Goal: Navigation & Orientation: Find specific page/section

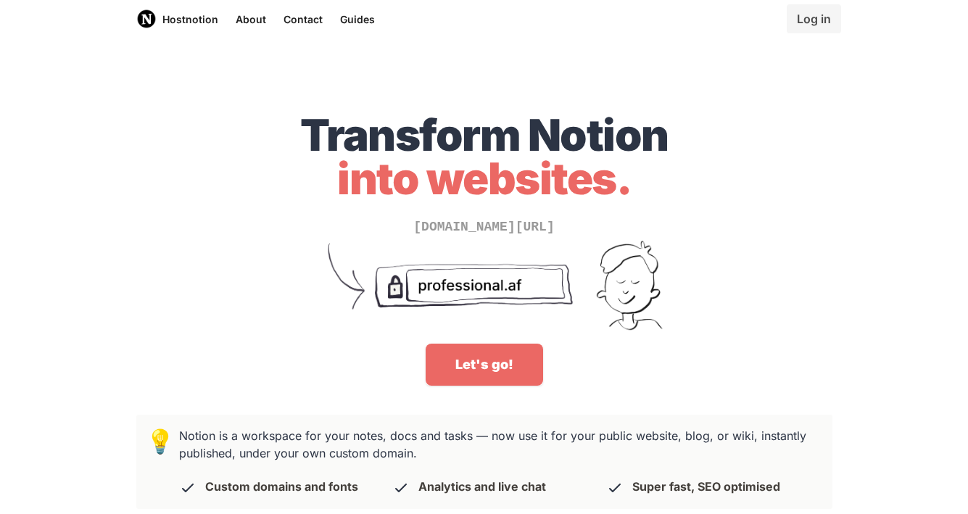
drag, startPoint x: 445, startPoint y: 154, endPoint x: 447, endPoint y: 176, distance: 21.9
click at [447, 176] on span "into websites." at bounding box center [484, 178] width 294 height 52
drag, startPoint x: 403, startPoint y: 140, endPoint x: 412, endPoint y: 180, distance: 40.8
click at [412, 180] on h1 "Transform Notion into websites." at bounding box center [484, 156] width 696 height 87
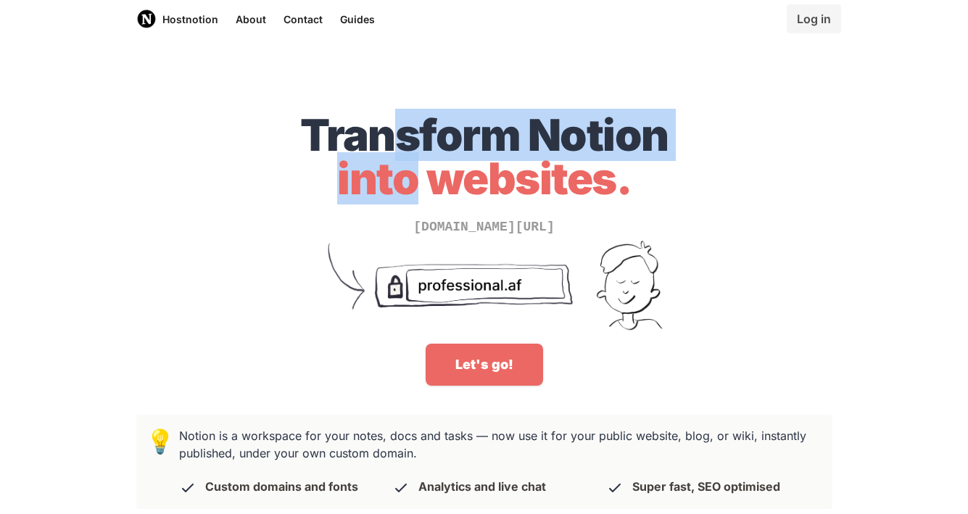
click at [412, 180] on span "into websites." at bounding box center [484, 178] width 294 height 52
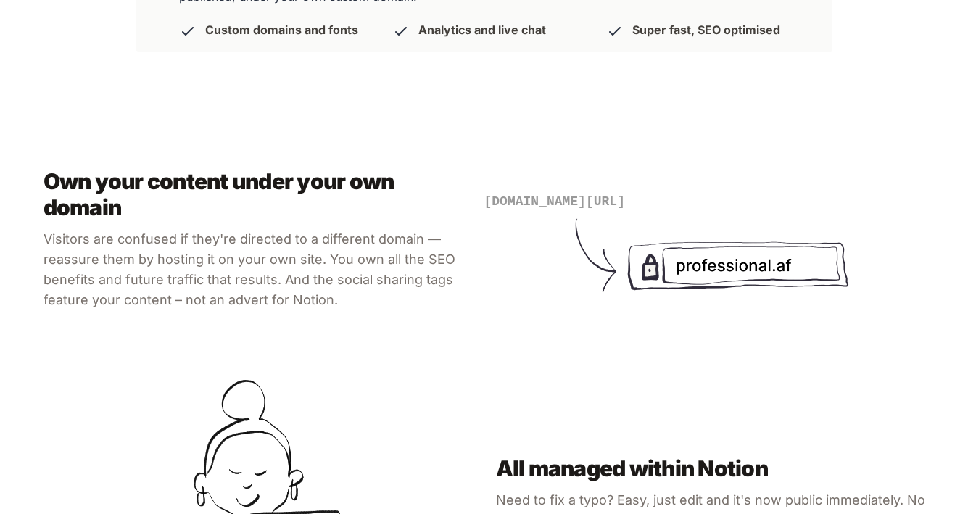
scroll to position [497, 0]
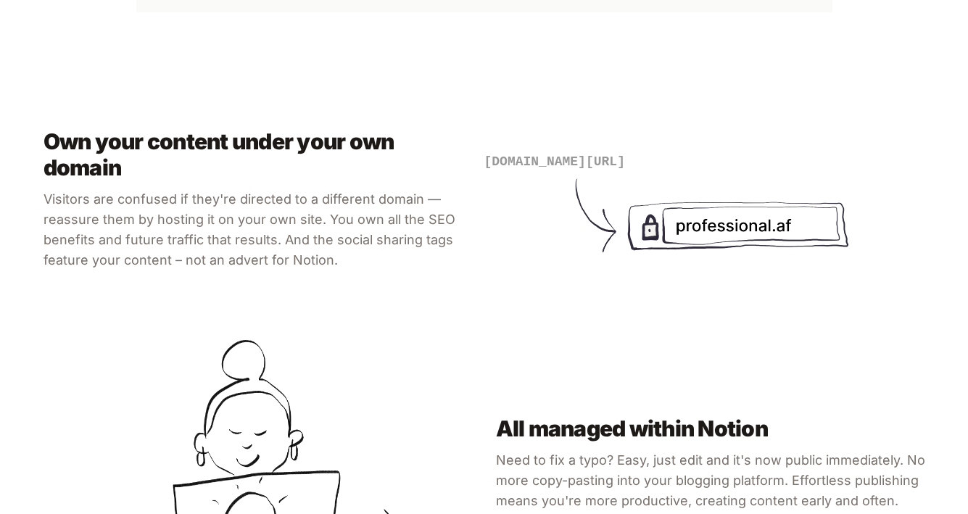
click at [318, 217] on p "Visitors are confused if they're directed to a different domain — reassure them…" at bounding box center [258, 229] width 429 height 81
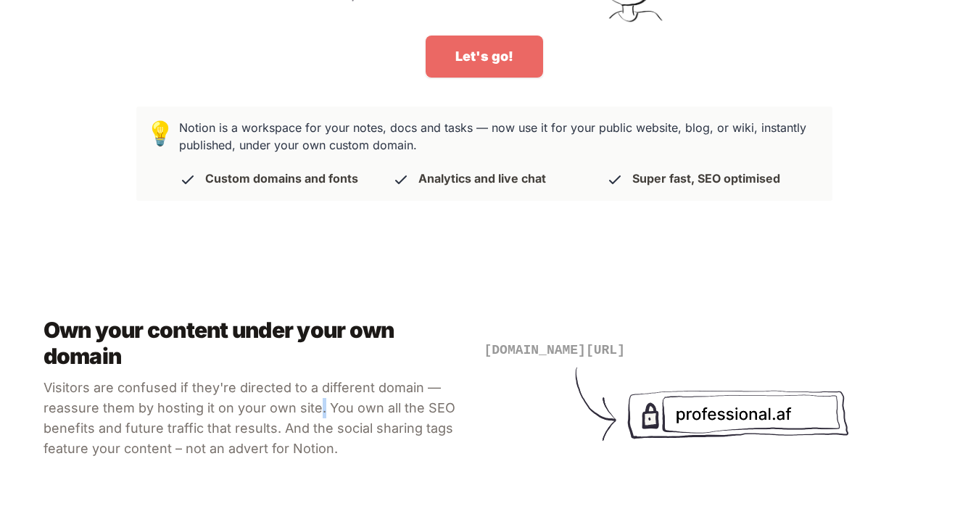
scroll to position [293, 0]
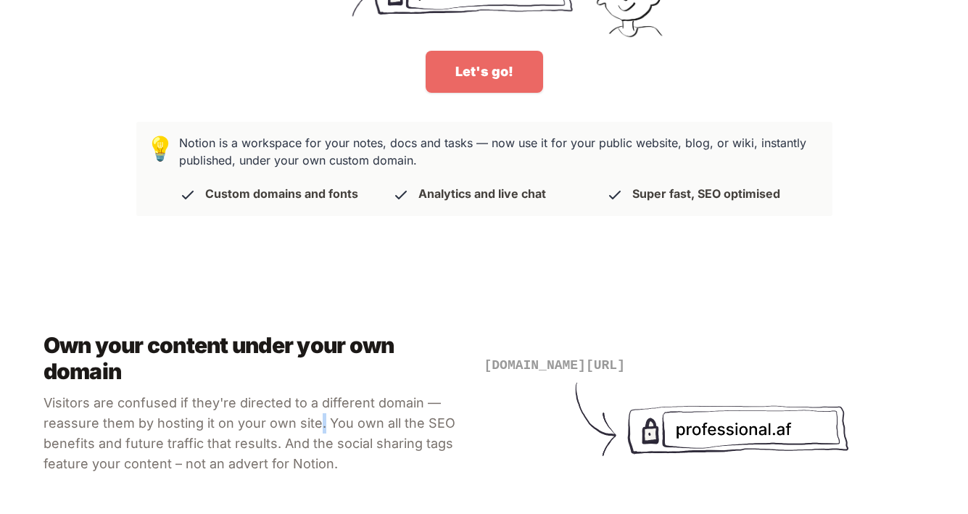
click at [478, 81] on link "Let's go!" at bounding box center [484, 72] width 117 height 42
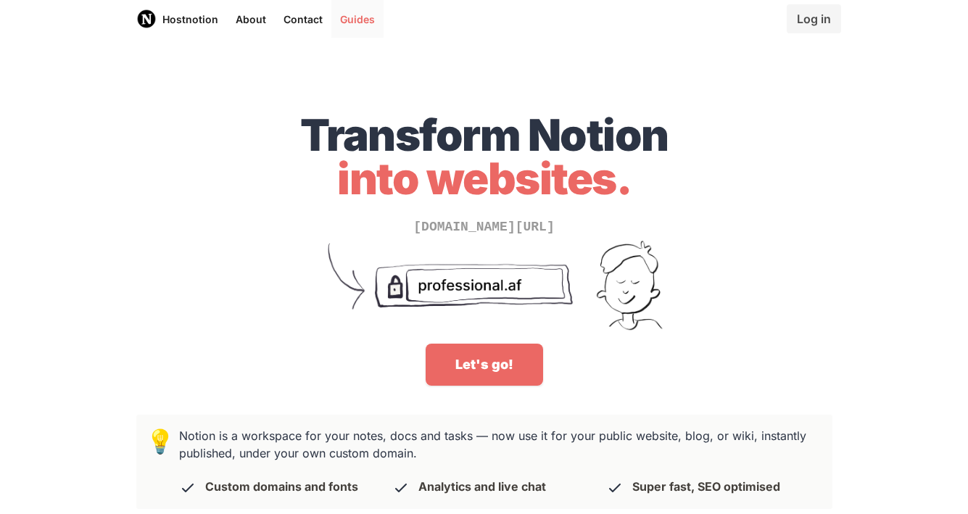
click at [345, 22] on link "Guides" at bounding box center [357, 19] width 52 height 38
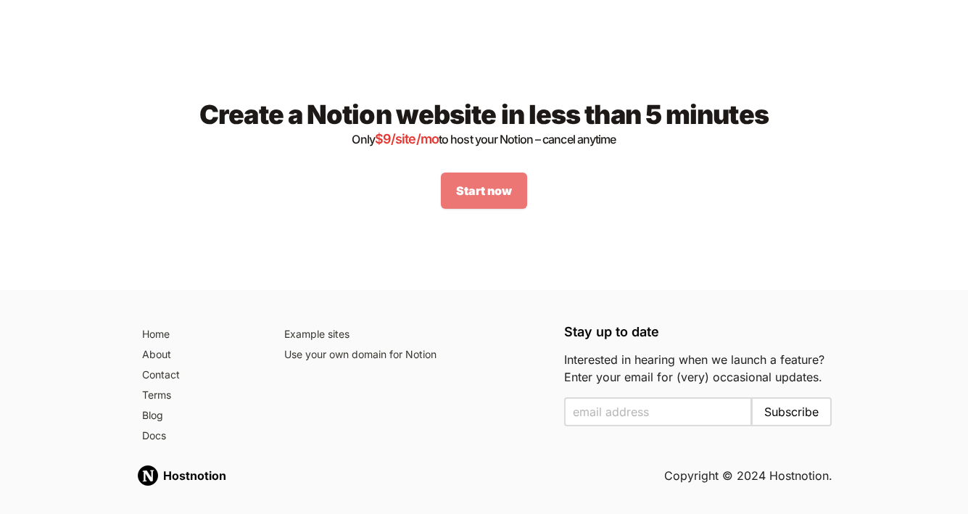
scroll to position [1950, 0]
